Goal: Task Accomplishment & Management: Manage account settings

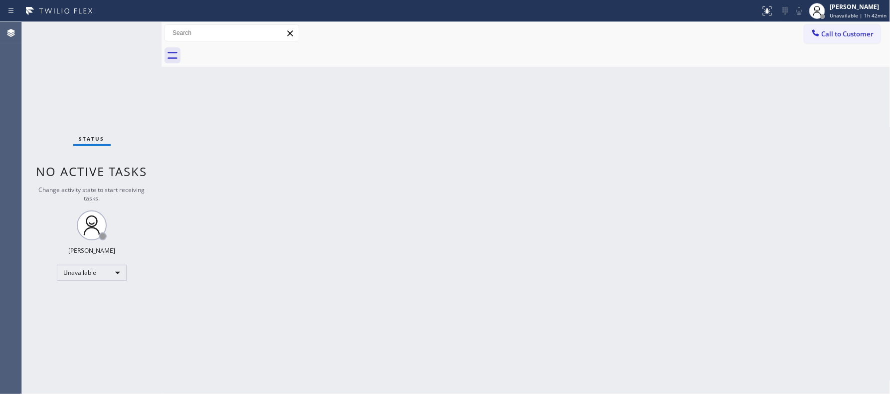
click at [383, 211] on div "Back to Dashboard Change Sender ID Customers Technicians Select a contact Outbo…" at bounding box center [525, 208] width 729 height 372
drag, startPoint x: 754, startPoint y: 251, endPoint x: 754, endPoint y: 229, distance: 21.9
click at [754, 251] on div "Back to Dashboard Change Sender ID Customers Technicians Select a contact Outbo…" at bounding box center [525, 208] width 729 height 372
click at [113, 275] on div "Unavailable" at bounding box center [92, 273] width 70 height 16
click at [106, 323] on li "Break" at bounding box center [91, 324] width 68 height 12
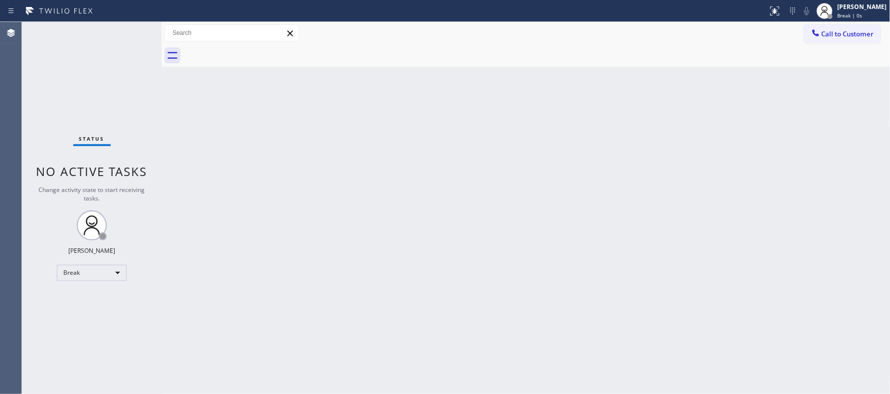
click at [345, 209] on div "Back to Dashboard Change Sender ID Customers Technicians Select a contact Outbo…" at bounding box center [525, 208] width 729 height 372
click at [864, 13] on span "Break | 13:44" at bounding box center [853, 15] width 33 height 7
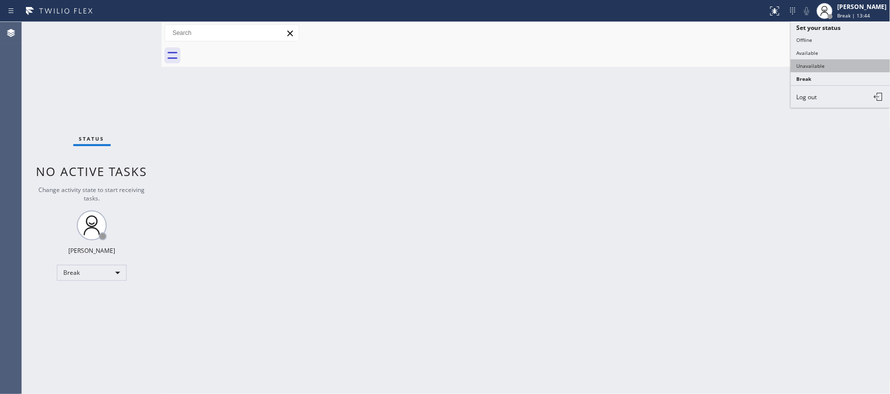
click at [816, 68] on button "Unavailable" at bounding box center [841, 65] width 100 height 13
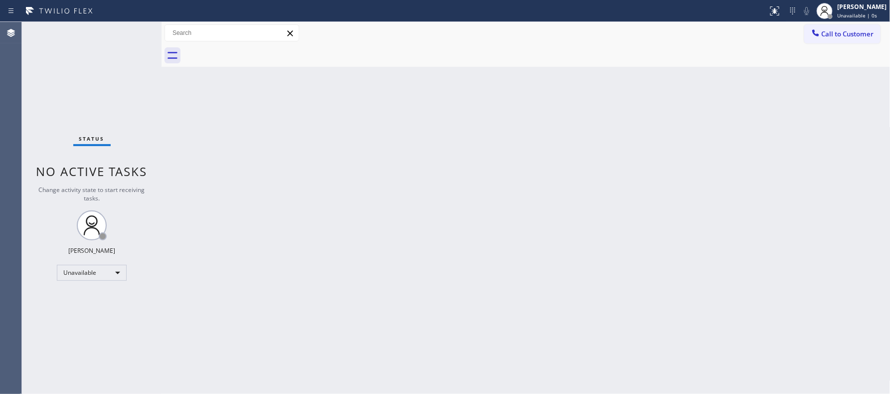
drag, startPoint x: 461, startPoint y: 371, endPoint x: 456, endPoint y: 365, distance: 7.8
click at [460, 370] on div "Back to Dashboard Change Sender ID Customers Technicians Select a contact Outbo…" at bounding box center [525, 208] width 729 height 372
click at [560, 220] on div "Back to Dashboard Change Sender ID Customers Technicians Select a contact Outbo…" at bounding box center [525, 208] width 729 height 372
click at [645, 77] on div "Back to Dashboard Change Sender ID Customers Technicians Select a contact Outbo…" at bounding box center [525, 208] width 729 height 372
